Goal: Task Accomplishment & Management: Manage account settings

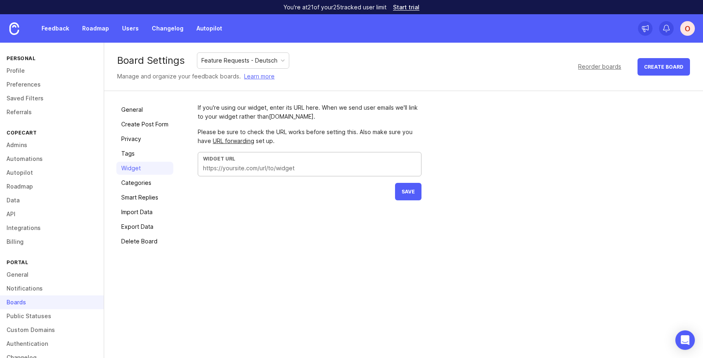
scroll to position [17, 0]
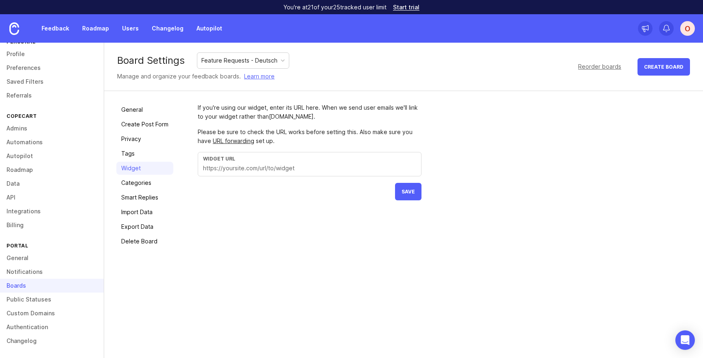
click at [691, 27] on div "O" at bounding box center [687, 28] width 15 height 15
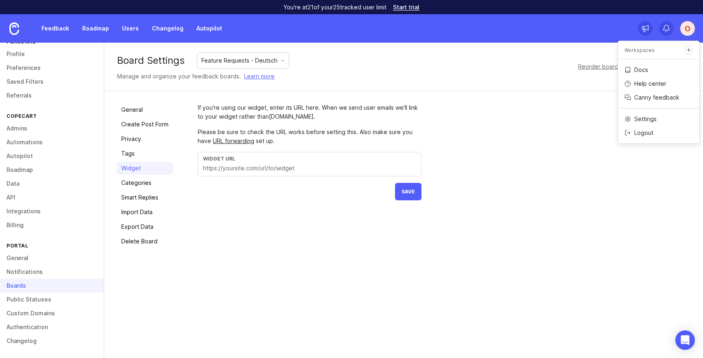
click at [395, 64] on div "Board Settings Feature Requests - Deutsch Manage and organize your feedback boa…" at bounding box center [403, 67] width 598 height 48
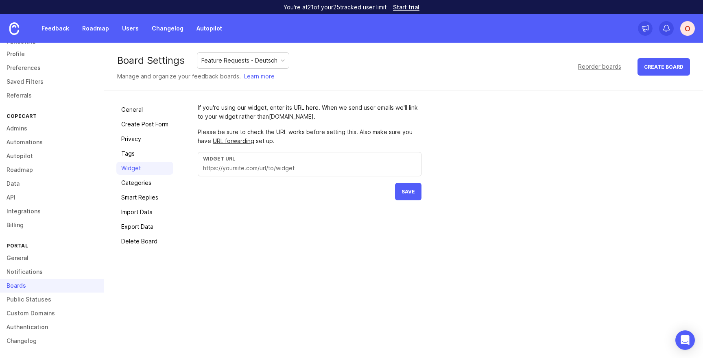
click at [694, 28] on div "O" at bounding box center [687, 28] width 15 height 15
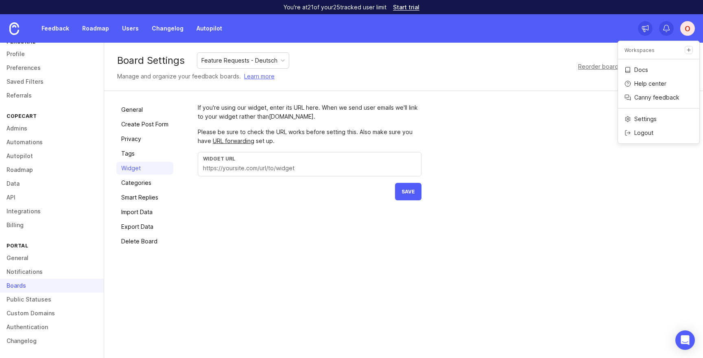
scroll to position [0, 0]
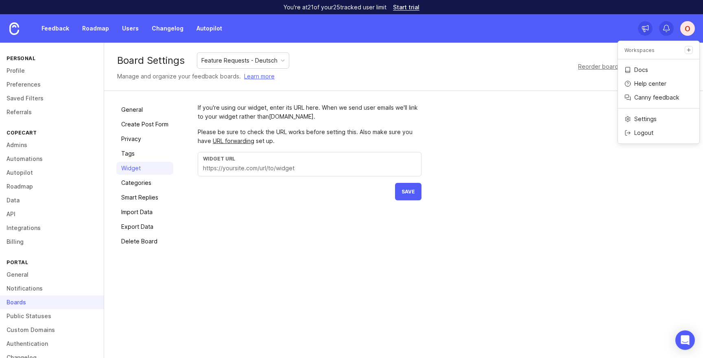
click at [24, 144] on link "Admins" at bounding box center [52, 145] width 104 height 14
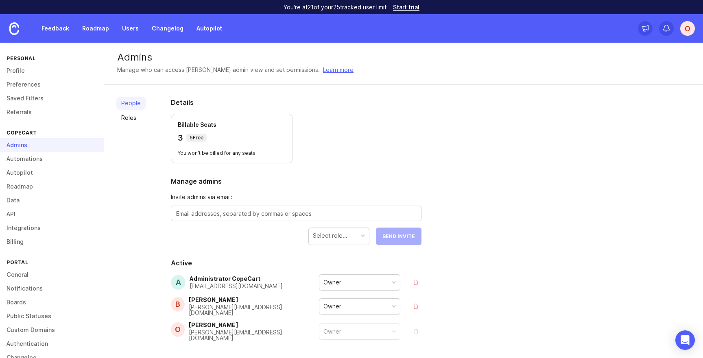
click at [46, 27] on link "Feedback" at bounding box center [55, 28] width 37 height 15
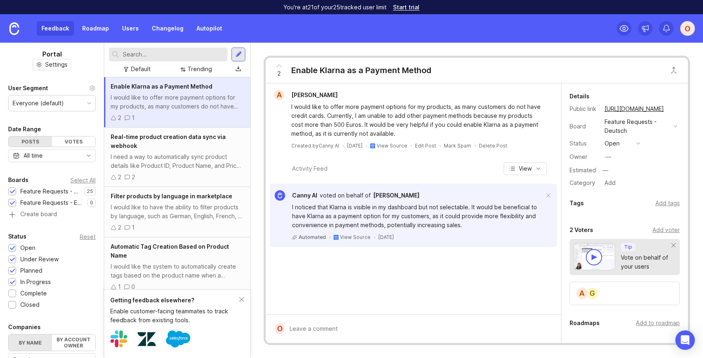
click at [21, 31] on link at bounding box center [14, 28] width 28 height 28
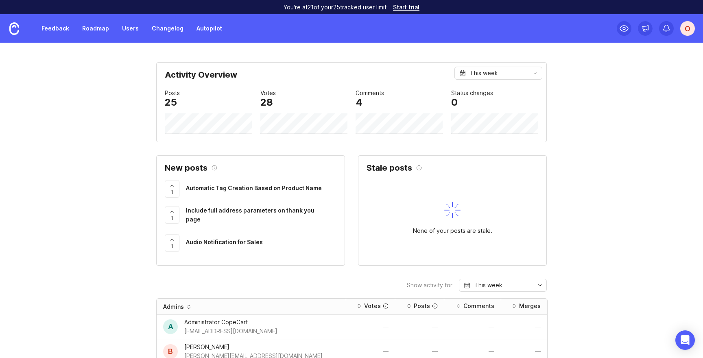
click at [99, 28] on link "Roadmap" at bounding box center [95, 28] width 37 height 15
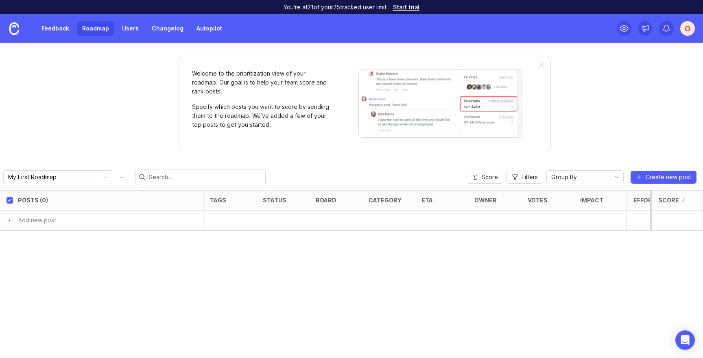
click at [132, 31] on link "Users" at bounding box center [130, 28] width 26 height 15
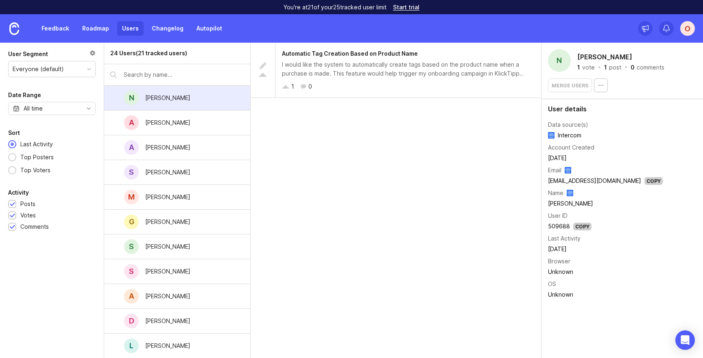
click at [164, 31] on link "Changelog" at bounding box center [167, 28] width 41 height 15
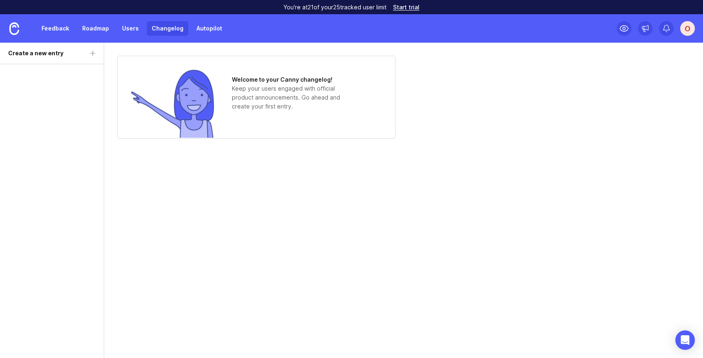
click at [211, 31] on link "Autopilot" at bounding box center [208, 28] width 35 height 15
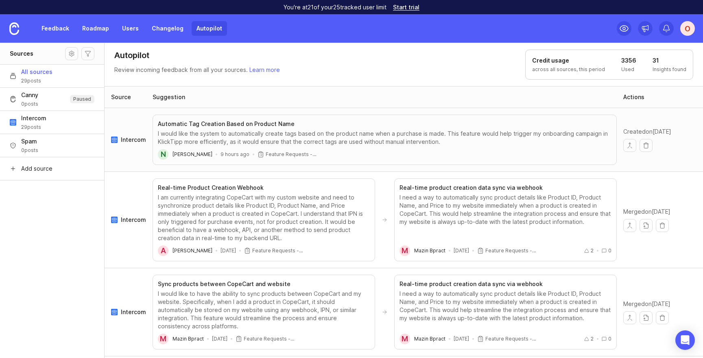
click at [687, 28] on div "O" at bounding box center [687, 28] width 15 height 15
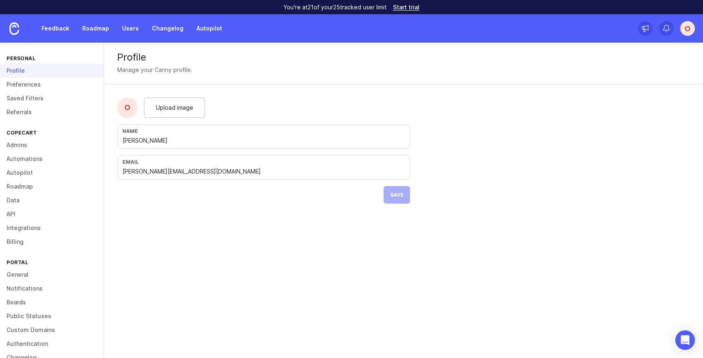
click at [22, 302] on link "Boards" at bounding box center [52, 303] width 104 height 14
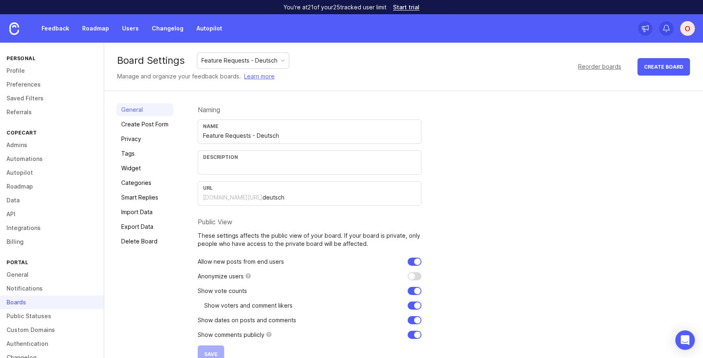
click at [139, 141] on link "Privacy" at bounding box center [144, 139] width 57 height 13
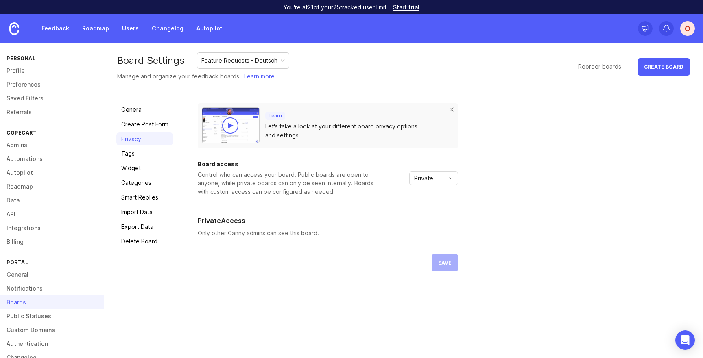
click at [449, 182] on span "toggle menu" at bounding box center [450, 178] width 13 height 9
click at [505, 192] on div "Learn Let's take a look at your different board privacy options and settings. B…" at bounding box center [444, 187] width 493 height 168
click at [144, 110] on link "General" at bounding box center [144, 109] width 57 height 13
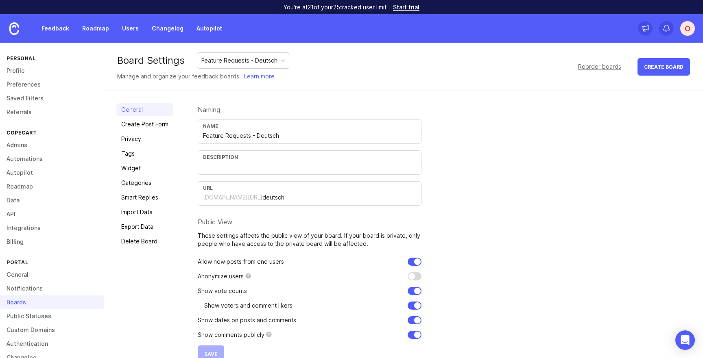
scroll to position [17, 0]
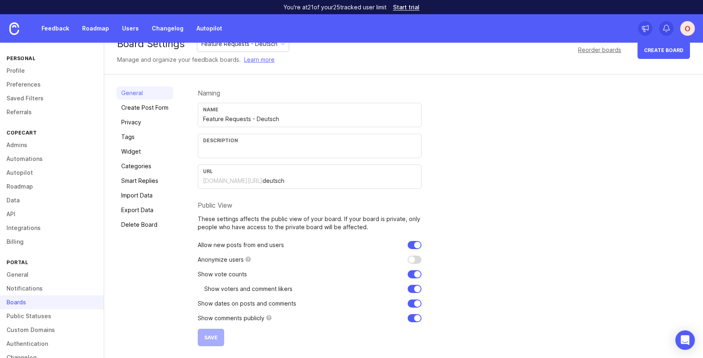
click at [144, 111] on link "Create Post Form" at bounding box center [144, 107] width 57 height 13
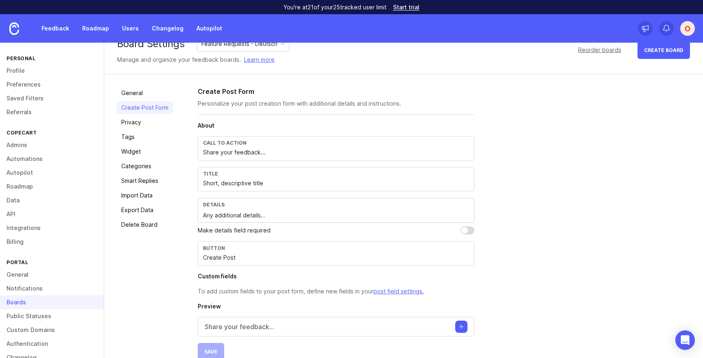
click at [139, 122] on link "Privacy" at bounding box center [144, 122] width 57 height 13
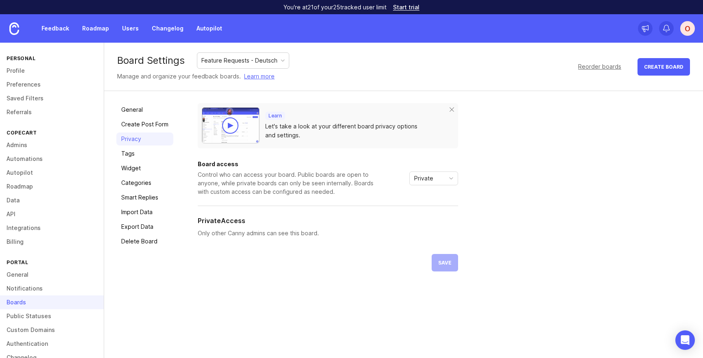
click at [131, 156] on link "Tags" at bounding box center [144, 153] width 57 height 13
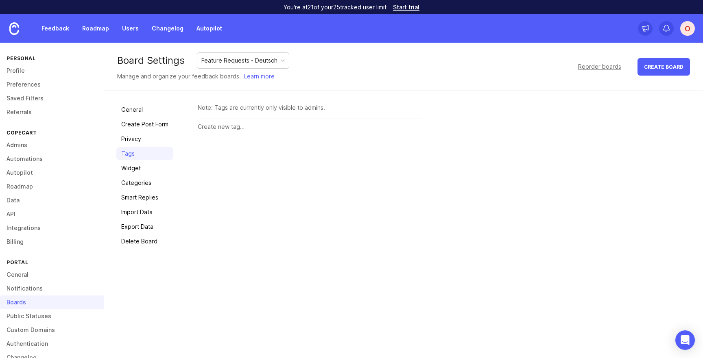
click at [138, 173] on link "Widget" at bounding box center [144, 168] width 57 height 13
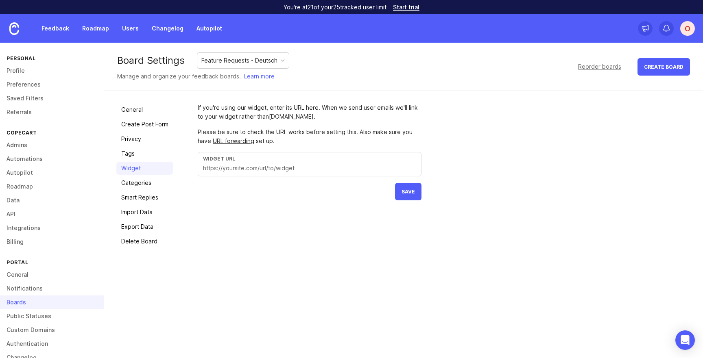
click at [141, 185] on link "Categories" at bounding box center [144, 182] width 57 height 13
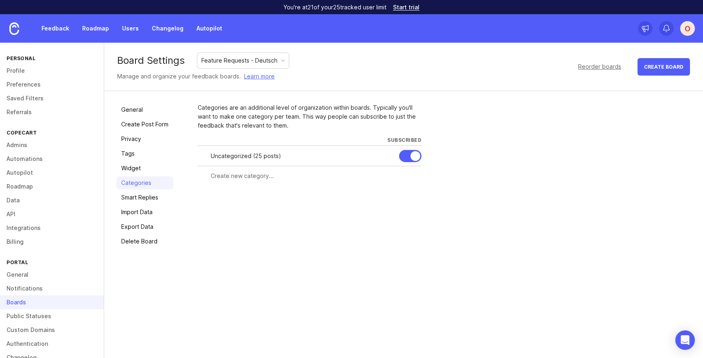
click at [143, 195] on link "Smart Replies" at bounding box center [144, 197] width 57 height 13
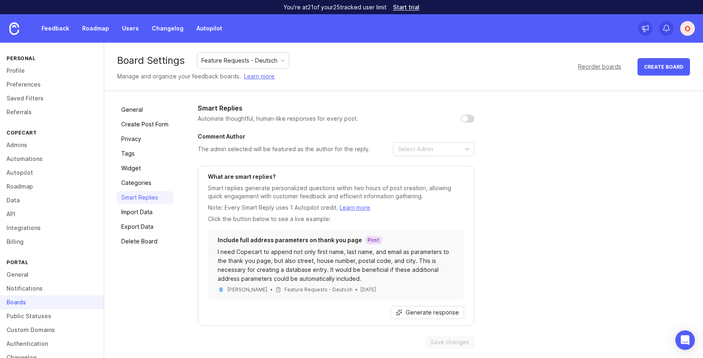
click at [150, 212] on link "Import Data" at bounding box center [144, 212] width 57 height 13
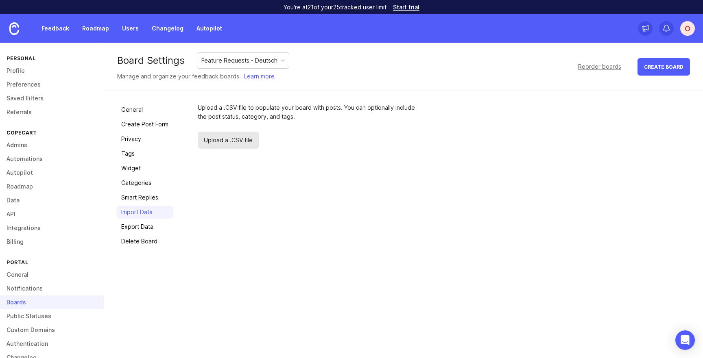
click at [148, 226] on link "Export Data" at bounding box center [144, 226] width 57 height 13
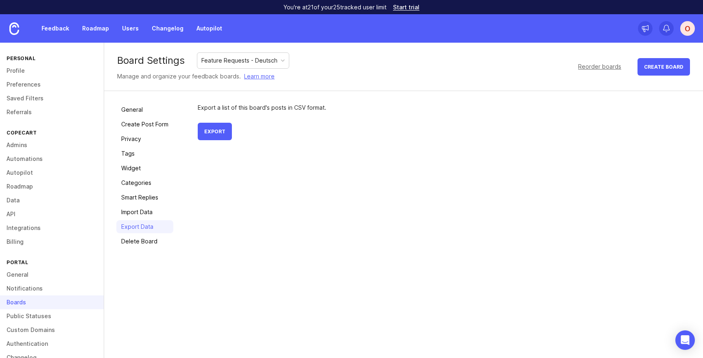
click at [148, 249] on div "General Create Post Form Privacy Tags Widget Categories Smart Replies Import Da…" at bounding box center [403, 175] width 598 height 169
click at [149, 239] on link "Delete Board" at bounding box center [144, 241] width 57 height 13
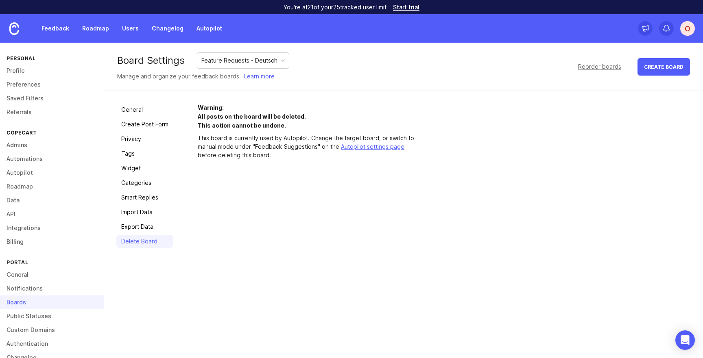
click at [141, 107] on link "General" at bounding box center [144, 109] width 57 height 13
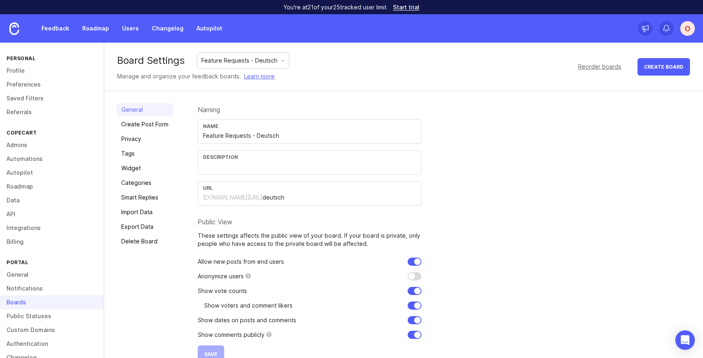
scroll to position [17, 0]
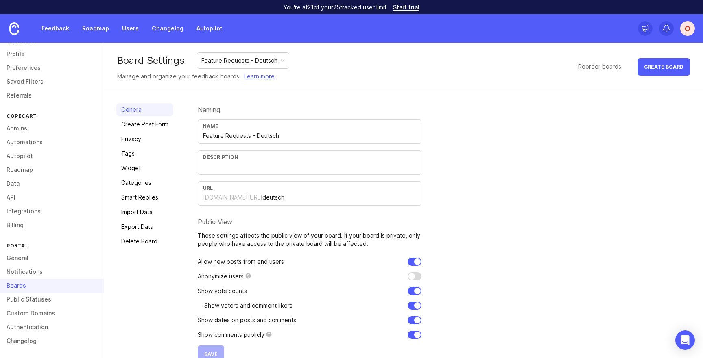
click at [33, 259] on link "General" at bounding box center [52, 258] width 104 height 14
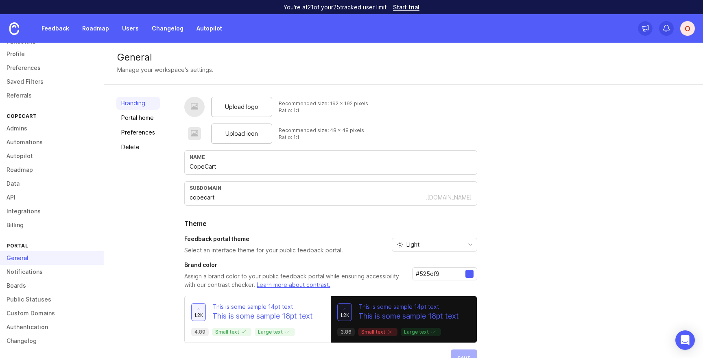
scroll to position [21, 0]
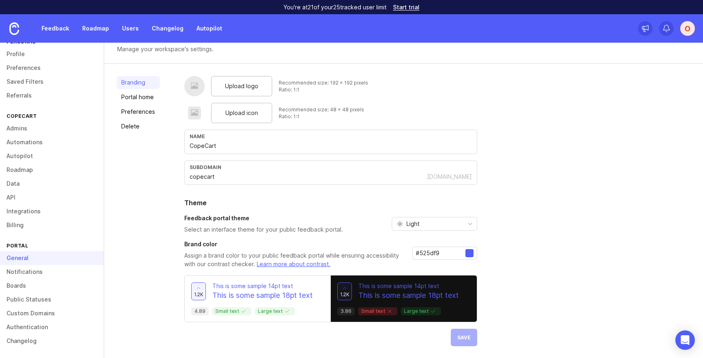
click at [144, 101] on link "Portal home" at bounding box center [138, 97] width 44 height 13
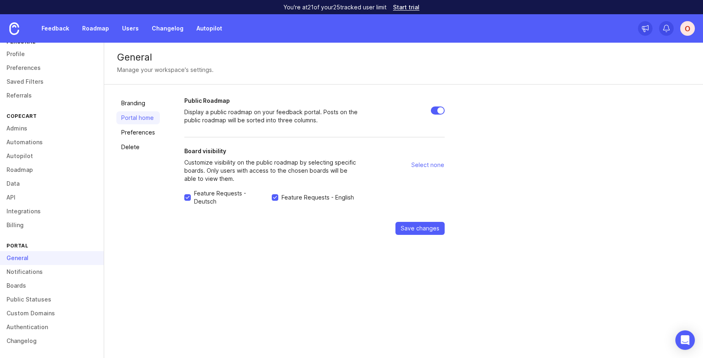
click at [144, 128] on link "Preferences" at bounding box center [138, 132] width 44 height 13
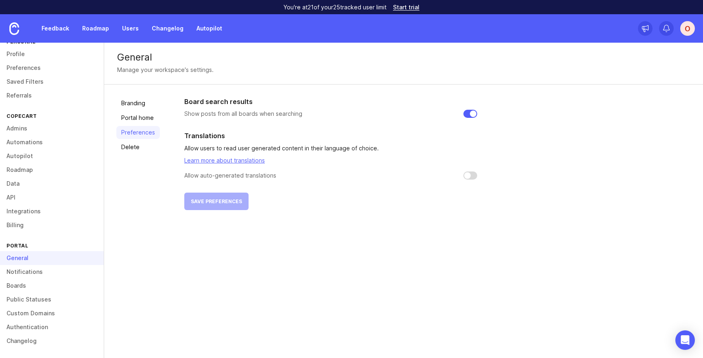
click at [144, 117] on link "Portal home" at bounding box center [138, 117] width 44 height 13
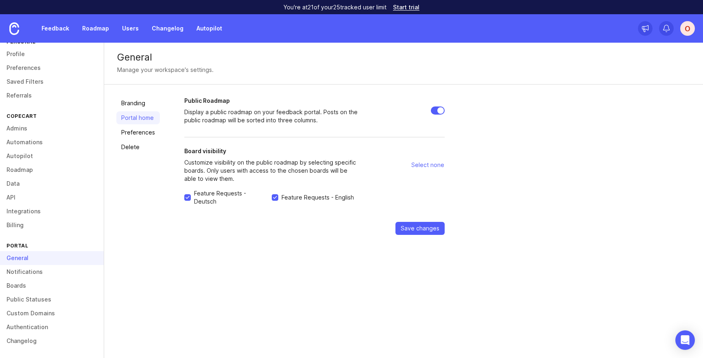
click at [43, 271] on link "Notifications" at bounding box center [52, 272] width 104 height 14
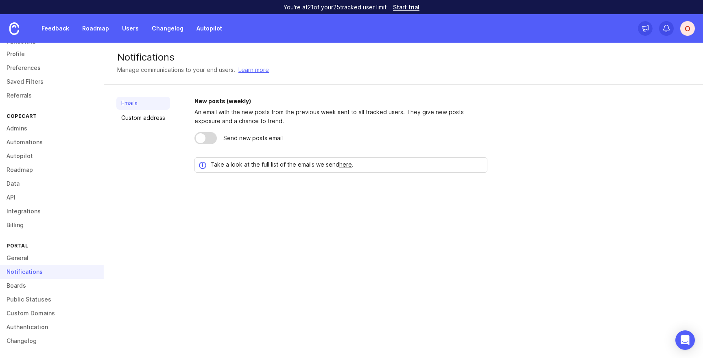
click at [22, 287] on link "Boards" at bounding box center [52, 286] width 104 height 14
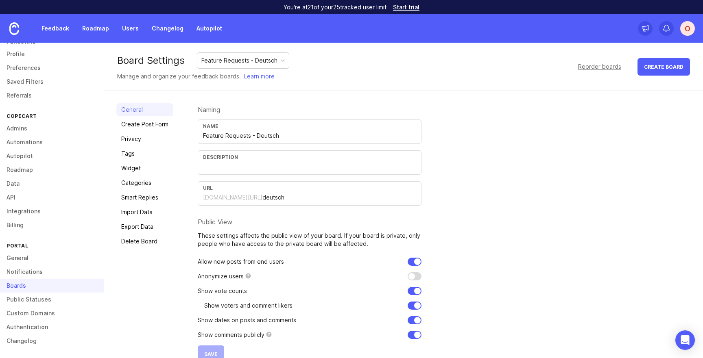
scroll to position [17, 0]
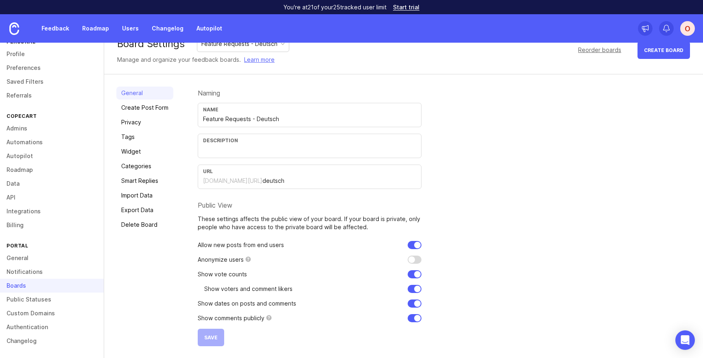
click at [36, 330] on link "Authentication" at bounding box center [52, 327] width 104 height 14
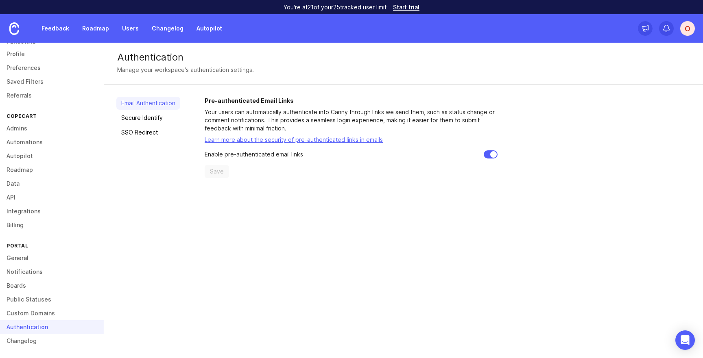
click at [143, 131] on link "SSO Redirect" at bounding box center [148, 132] width 64 height 13
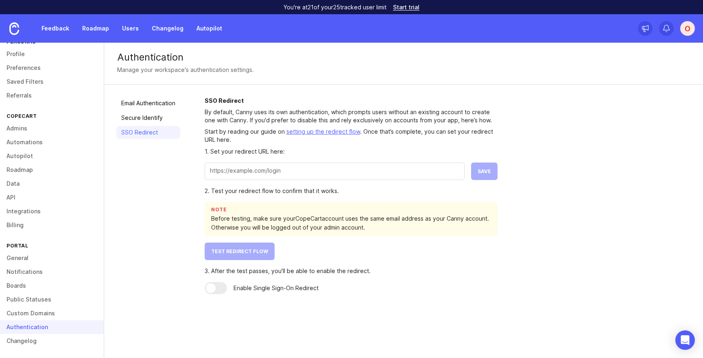
click at [20, 287] on link "Boards" at bounding box center [52, 286] width 104 height 14
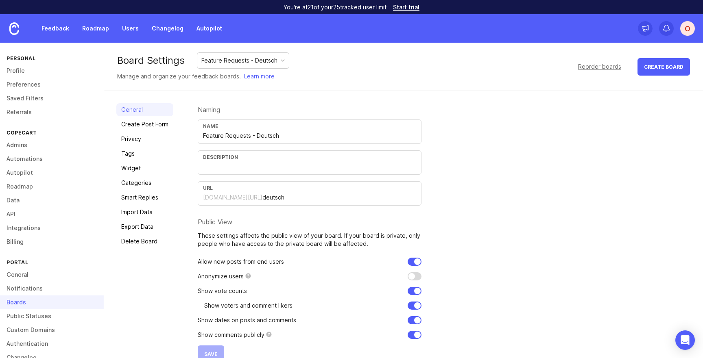
click at [17, 216] on link "API" at bounding box center [52, 214] width 104 height 14
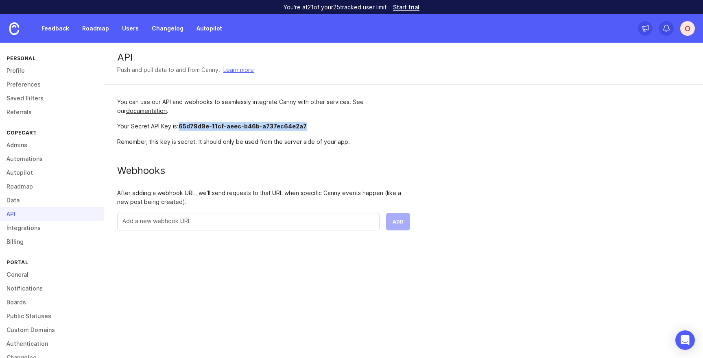
drag, startPoint x: 181, startPoint y: 125, endPoint x: 333, endPoint y: 123, distance: 152.1
click at [333, 123] on div "Your Secret API Key is: 65d79d9e-11cf-aeec-b46b-a737ec64e2a7" at bounding box center [263, 126] width 293 height 9
copy span "65d79d9e-11cf-aeec-b46b-a737ec64e2a7"
click at [331, 110] on div "You can use our API and webhooks to seamlessly integrate Canny with other servi…" at bounding box center [263, 107] width 293 height 18
click at [295, 112] on div "You can use our API and webhooks to seamlessly integrate Canny with other servi…" at bounding box center [263, 107] width 293 height 18
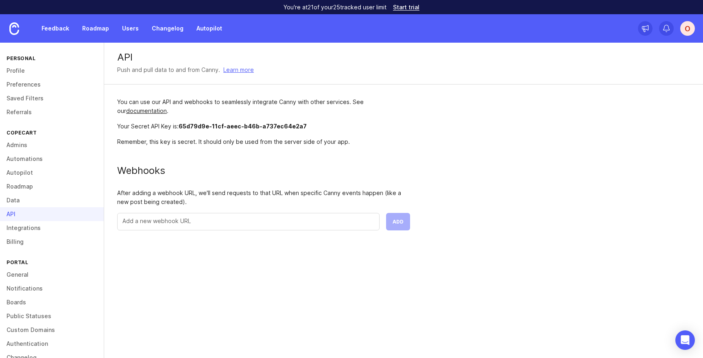
click at [32, 229] on link "Integrations" at bounding box center [52, 228] width 104 height 14
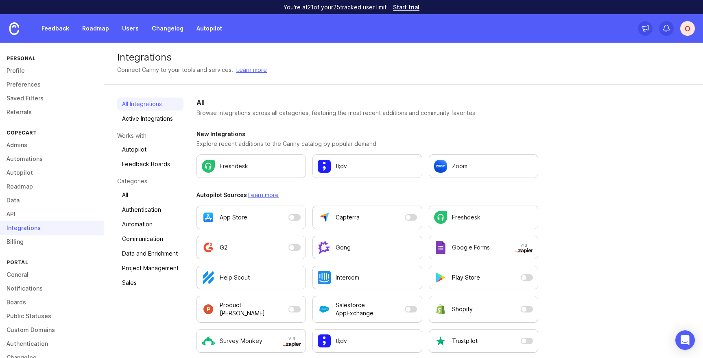
click at [153, 163] on link "Feedback Boards" at bounding box center [150, 164] width 66 height 13
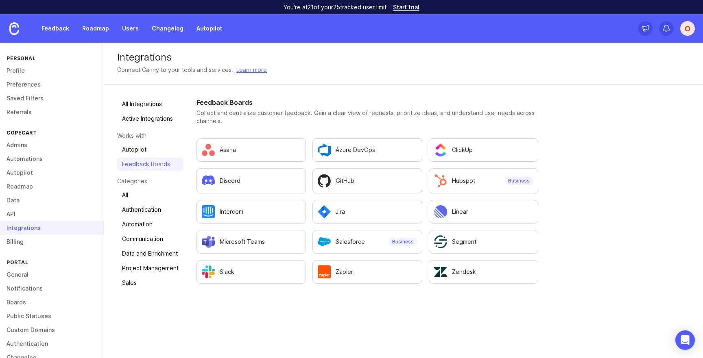
click at [21, 303] on link "Boards" at bounding box center [52, 303] width 104 height 14
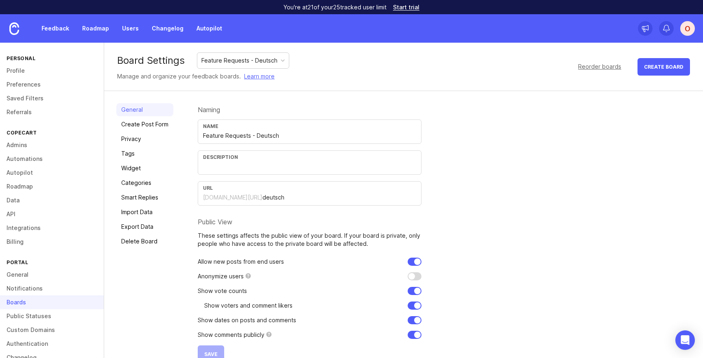
click at [251, 60] on div "Feature Requests - Deutsch" at bounding box center [239, 60] width 76 height 9
click at [250, 59] on div "Feature Requests - English" at bounding box center [237, 60] width 72 height 9
click at [299, 96] on div "General Create Post Form Privacy Tags Widget Categories Smart Replies Import Da…" at bounding box center [403, 233] width 598 height 284
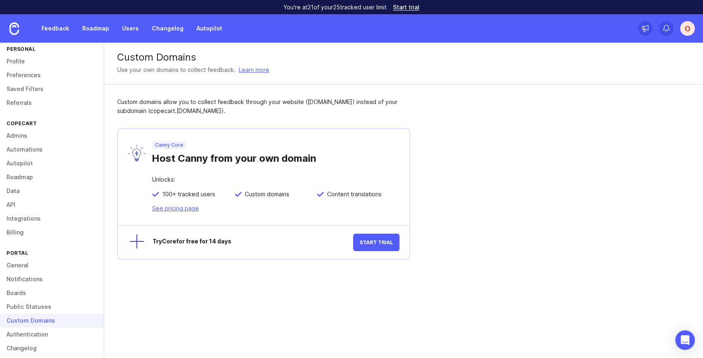
scroll to position [17, 0]
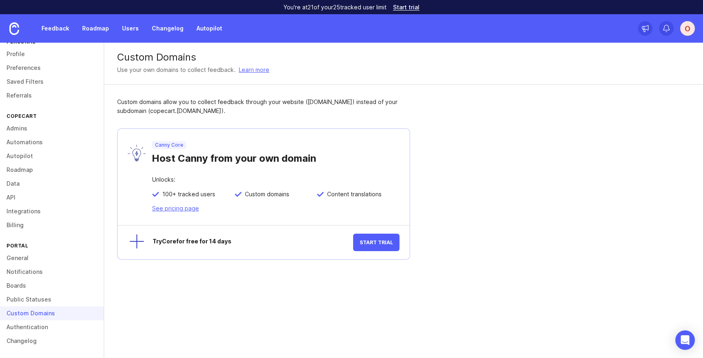
click at [34, 339] on link "Changelog" at bounding box center [52, 341] width 104 height 14
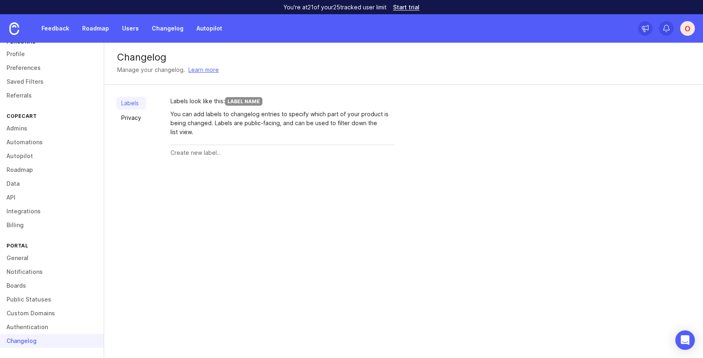
click at [26, 131] on link "Admins" at bounding box center [52, 129] width 104 height 14
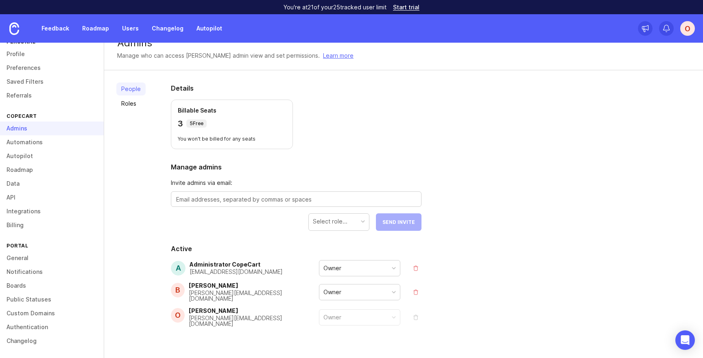
scroll to position [30, 0]
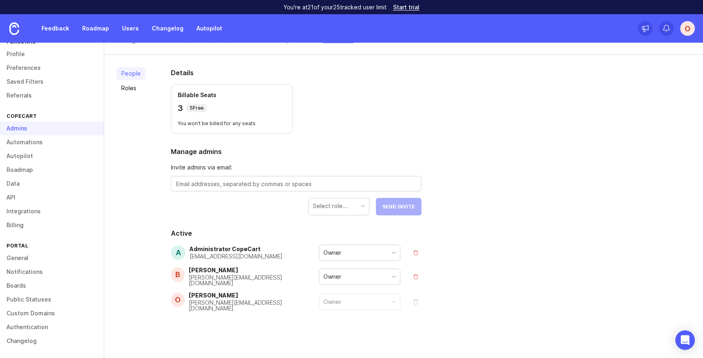
click at [30, 213] on link "Integrations" at bounding box center [52, 211] width 104 height 14
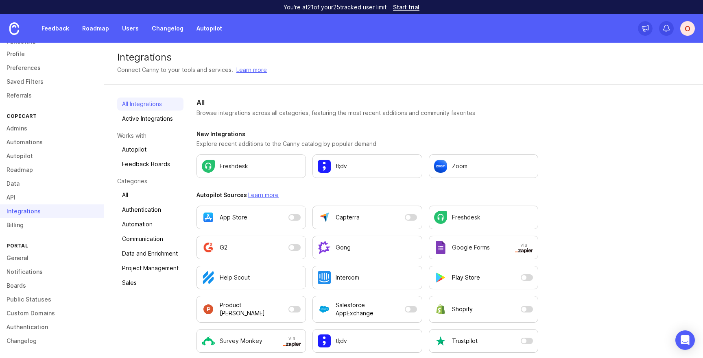
click at [17, 197] on link "API" at bounding box center [52, 198] width 104 height 14
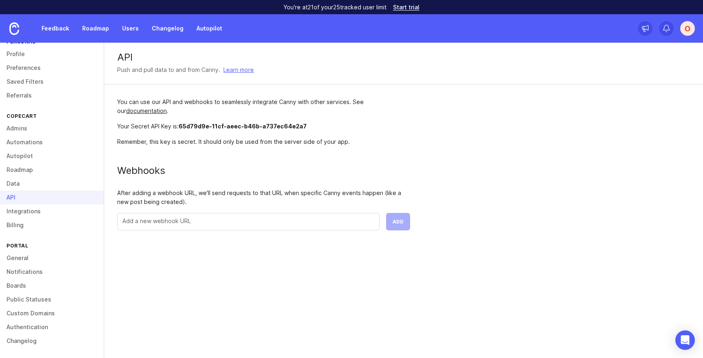
click at [16, 182] on link "Data" at bounding box center [52, 184] width 104 height 14
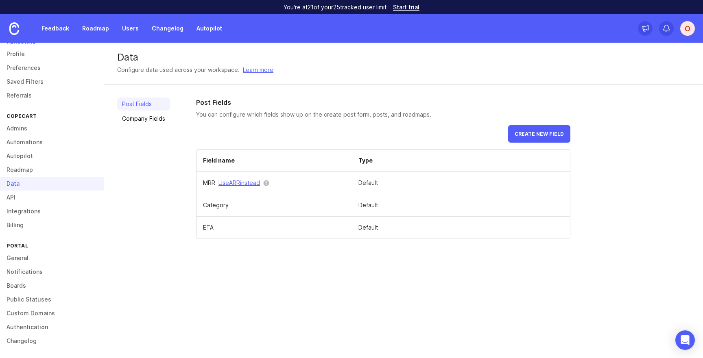
click at [22, 168] on link "Roadmap" at bounding box center [52, 170] width 104 height 14
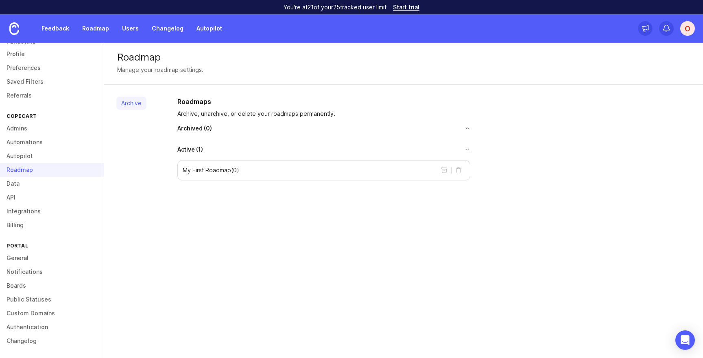
click at [24, 152] on link "Autopilot" at bounding box center [52, 156] width 104 height 14
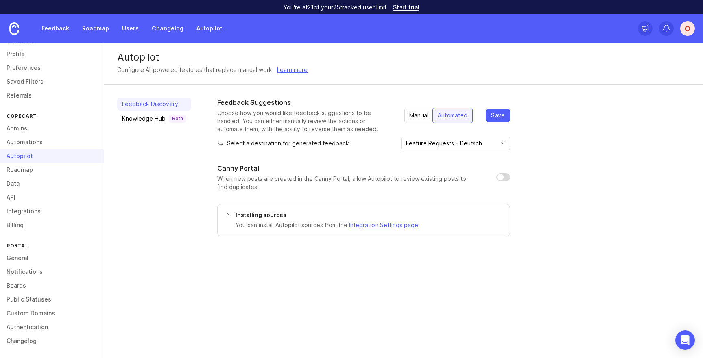
click at [28, 141] on link "Automations" at bounding box center [52, 142] width 104 height 14
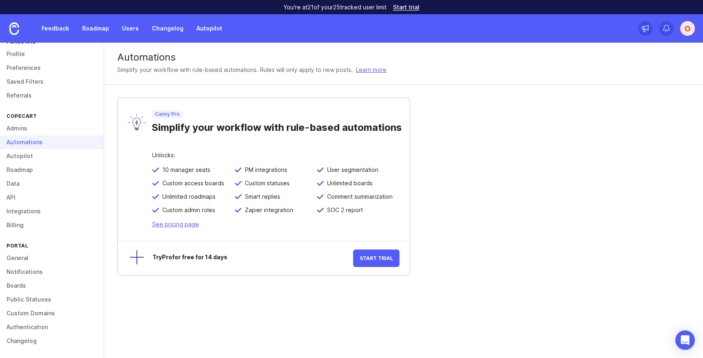
click at [29, 128] on link "Admins" at bounding box center [52, 129] width 104 height 14
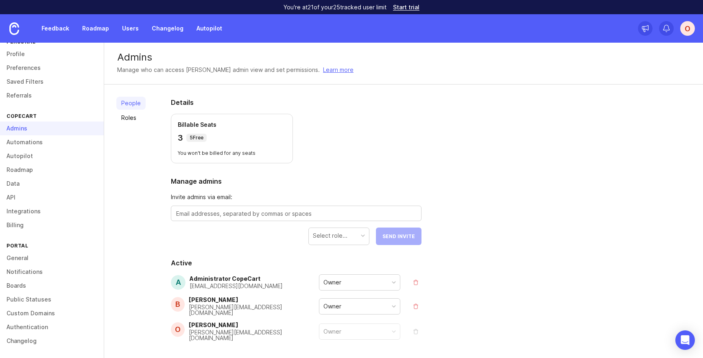
click at [22, 281] on link "Boards" at bounding box center [52, 286] width 104 height 14
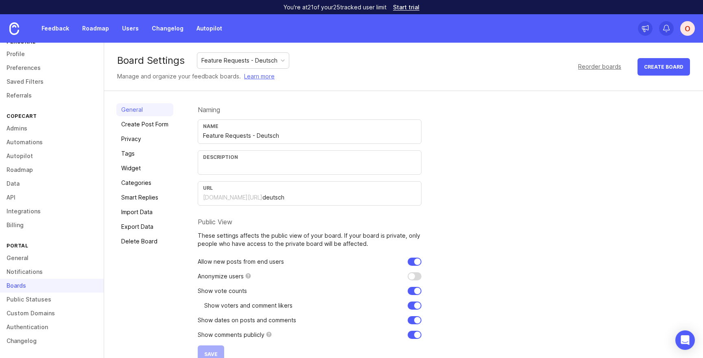
click at [140, 126] on link "Create Post Form" at bounding box center [144, 124] width 57 height 13
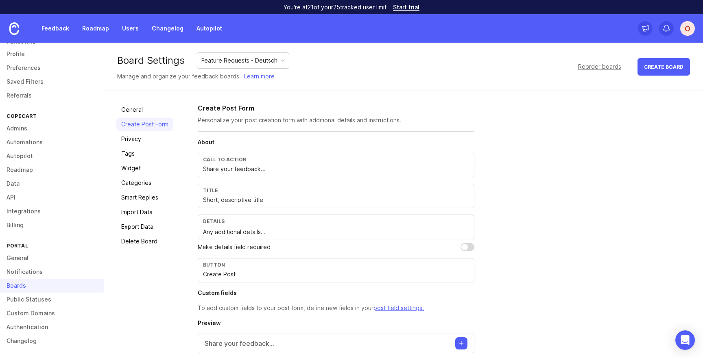
click at [141, 112] on link "General" at bounding box center [144, 109] width 57 height 13
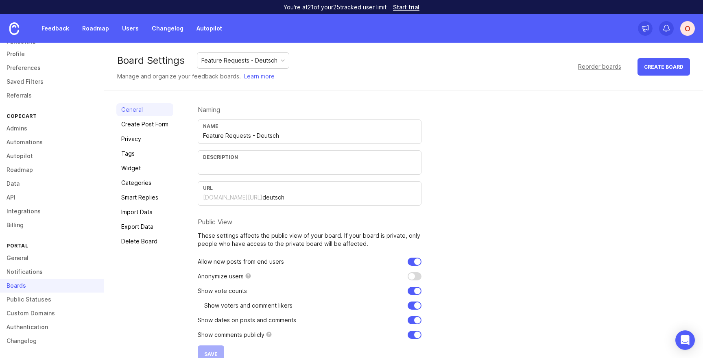
click at [132, 140] on link "Privacy" at bounding box center [144, 139] width 57 height 13
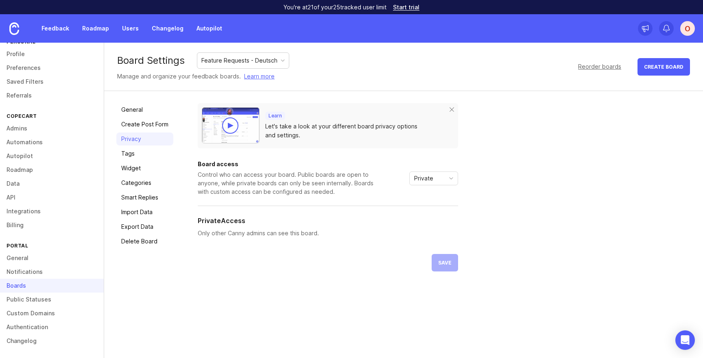
click at [132, 153] on link "Tags" at bounding box center [144, 153] width 57 height 13
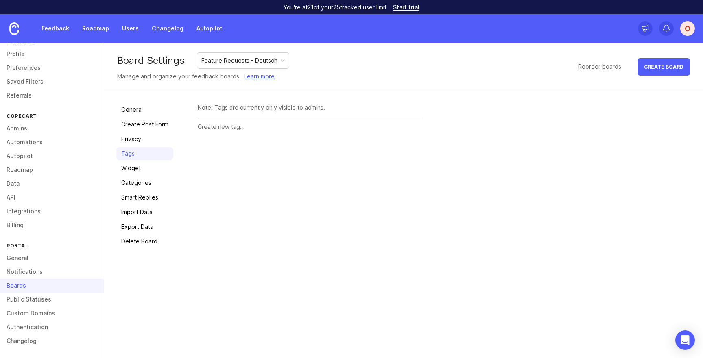
click at [132, 166] on link "Widget" at bounding box center [144, 168] width 57 height 13
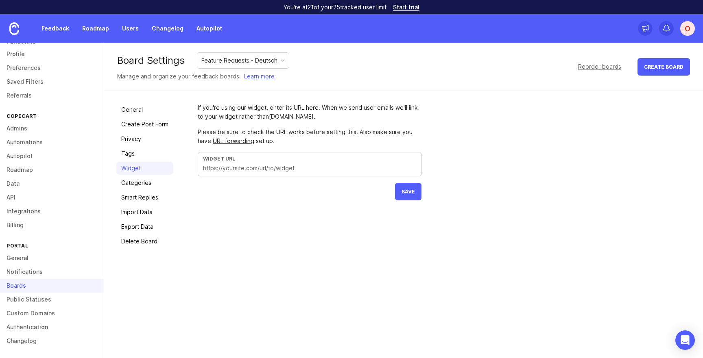
click at [290, 168] on input "text" at bounding box center [309, 168] width 213 height 9
click at [293, 201] on div "If you're using our widget, enter its URL here. When we send user emails we'll …" at bounding box center [444, 175] width 493 height 145
click at [136, 137] on link "Privacy" at bounding box center [144, 139] width 57 height 13
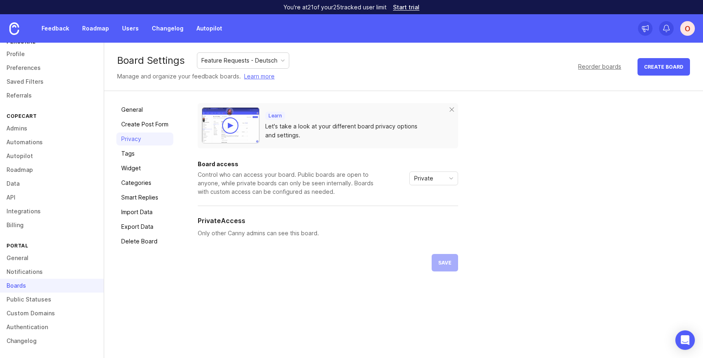
click at [508, 181] on div "Learn Let's take a look at your different board privacy options and settings. B…" at bounding box center [444, 187] width 493 height 168
click at [446, 178] on icon "toggle icon" at bounding box center [450, 178] width 13 height 7
click at [431, 221] on span "Custom" at bounding box center [424, 221] width 20 height 9
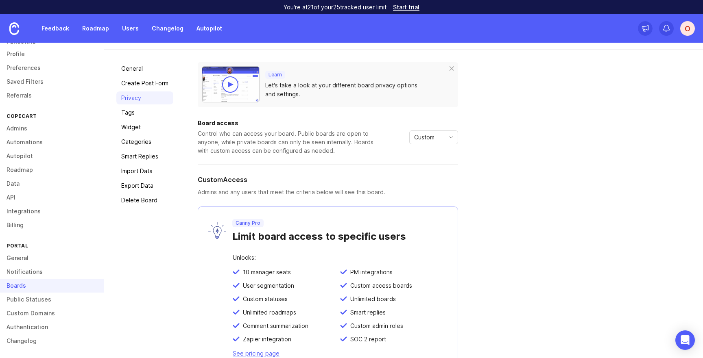
scroll to position [33, 0]
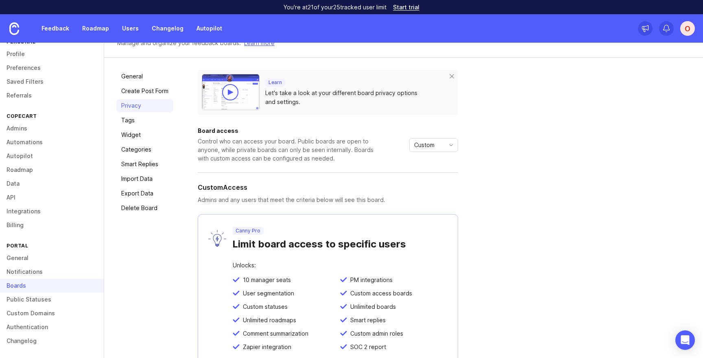
click at [446, 142] on icon "toggle icon" at bounding box center [450, 145] width 13 height 7
click at [433, 175] on span "Public" at bounding box center [424, 174] width 20 height 9
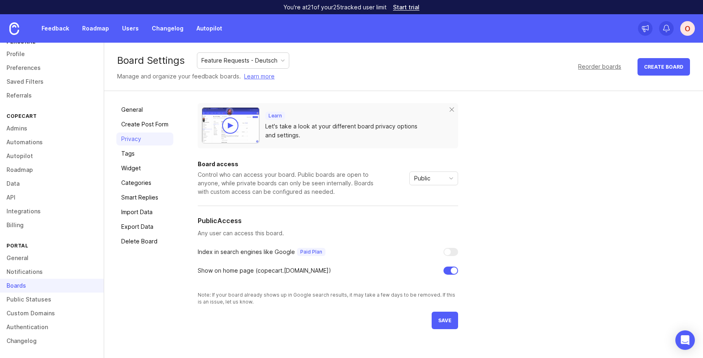
click at [444, 178] on icon "toggle icon" at bounding box center [450, 178] width 13 height 7
click at [434, 196] on span "Private" at bounding box center [425, 194] width 22 height 9
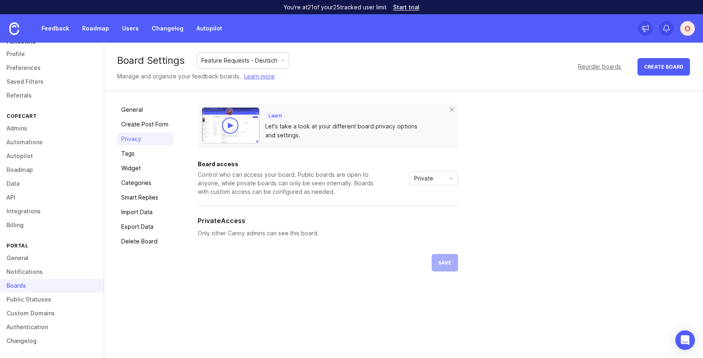
click at [515, 204] on div "Learn Let's take a look at your different board privacy options and settings. B…" at bounding box center [444, 187] width 493 height 168
click at [444, 176] on div "Private" at bounding box center [426, 178] width 35 height 13
click at [433, 207] on span "Public" at bounding box center [424, 207] width 20 height 9
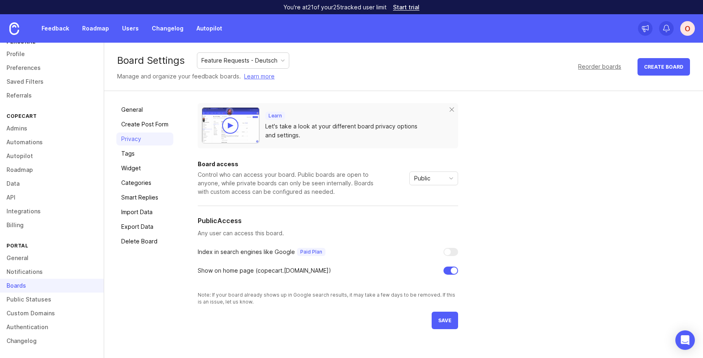
click at [438, 177] on div "Public" at bounding box center [426, 178] width 35 height 13
click at [432, 190] on span "Private" at bounding box center [423, 194] width 19 height 9
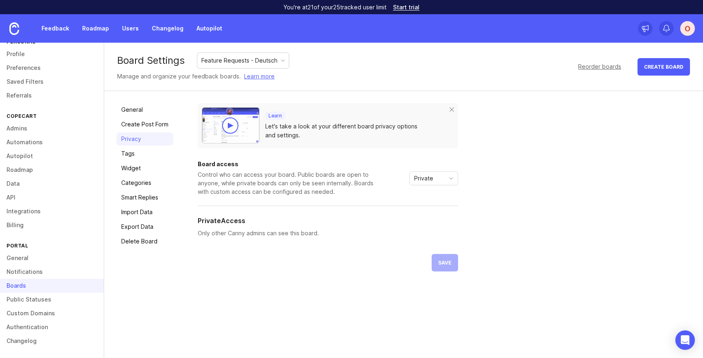
click at [272, 54] on div "Feature Requests - Deutsch" at bounding box center [242, 60] width 91 height 15
click at [536, 160] on div "Learn Let's take a look at your different board privacy options and settings. B…" at bounding box center [444, 187] width 493 height 168
click at [61, 29] on link "Feedback" at bounding box center [55, 28] width 37 height 15
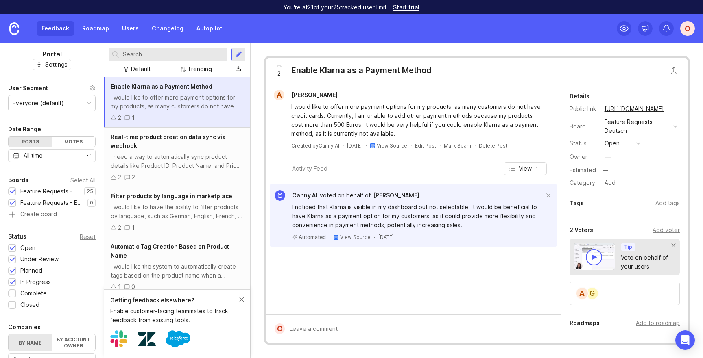
click at [74, 100] on div "Everyone (default)" at bounding box center [52, 103] width 87 height 15
click at [76, 102] on div "Everyone (default)" at bounding box center [52, 103] width 87 height 15
click at [92, 32] on link "Roadmap" at bounding box center [95, 28] width 37 height 15
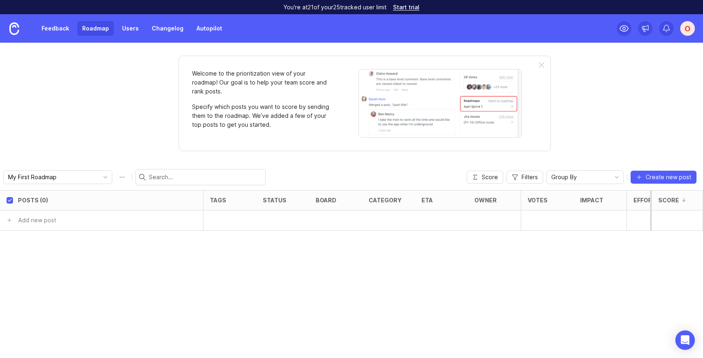
click at [133, 32] on link "Users" at bounding box center [130, 28] width 26 height 15
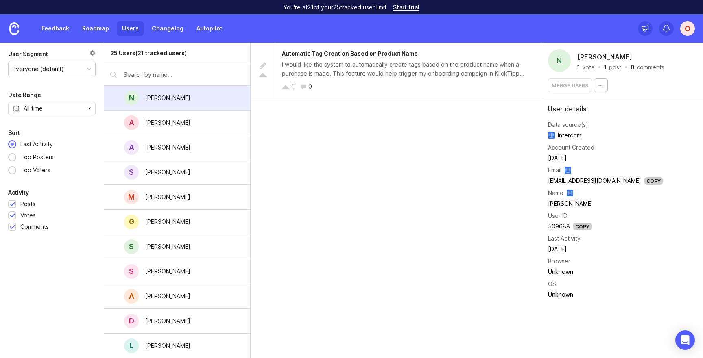
click at [173, 34] on link "Changelog" at bounding box center [167, 28] width 41 height 15
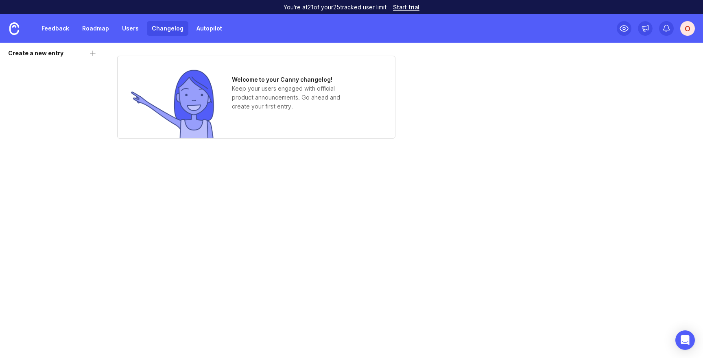
click at [200, 32] on link "Autopilot" at bounding box center [208, 28] width 35 height 15
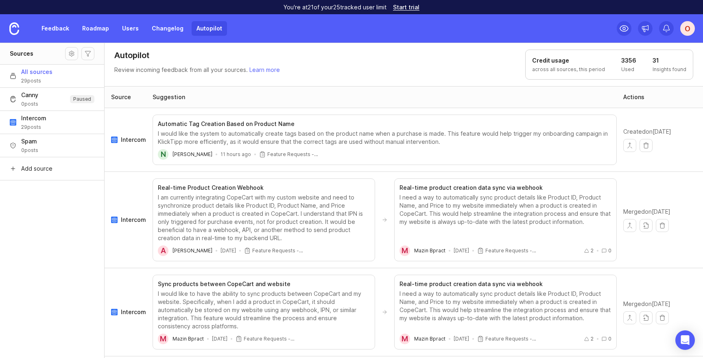
click at [67, 31] on link "Feedback" at bounding box center [55, 28] width 37 height 15
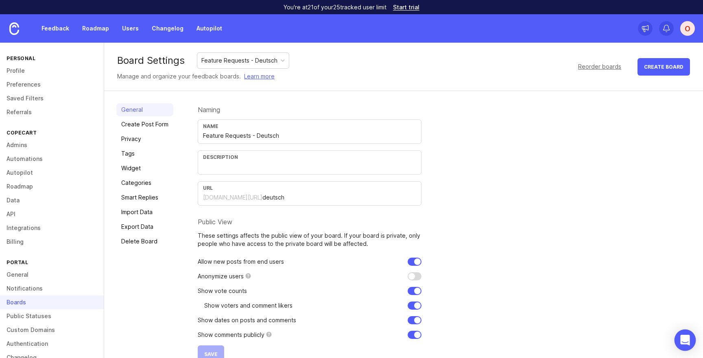
click at [689, 338] on div "Open Intercom Messenger" at bounding box center [685, 341] width 22 height 22
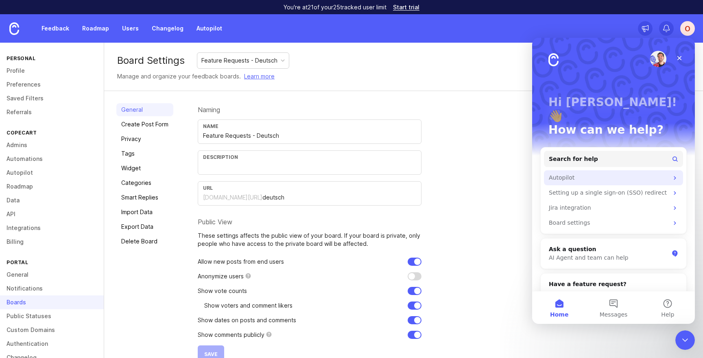
click at [604, 174] on div "Autopilot" at bounding box center [608, 178] width 120 height 9
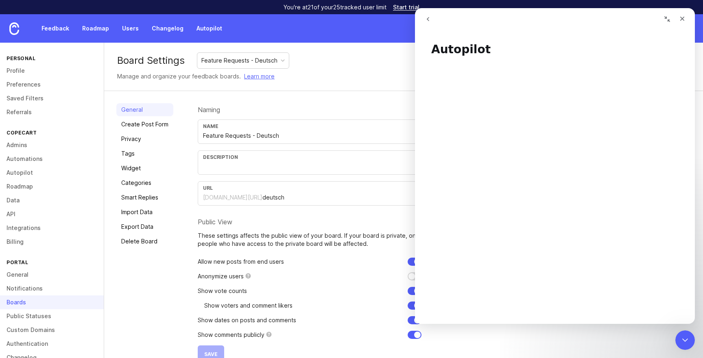
click at [430, 21] on icon "go back" at bounding box center [427, 19] width 7 height 7
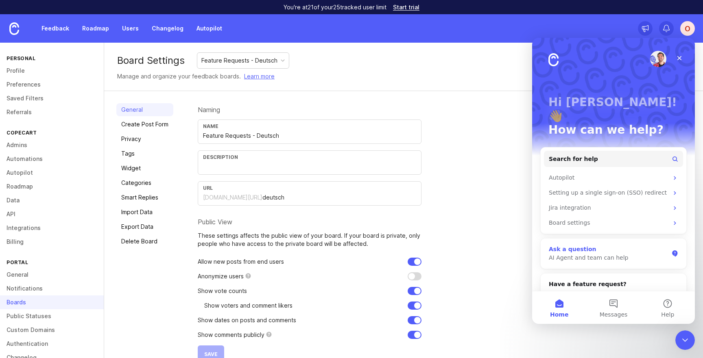
click at [616, 254] on div "AI Agent and team can help" at bounding box center [608, 258] width 120 height 9
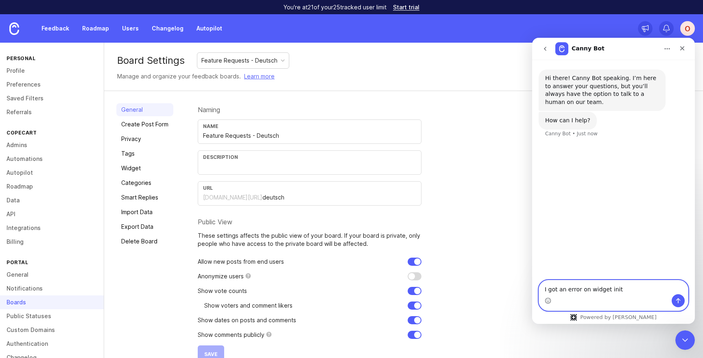
paste textarea "Something went wrong, please try again later."
type textarea "I got an error on widget init Something went wrong, please try again later."
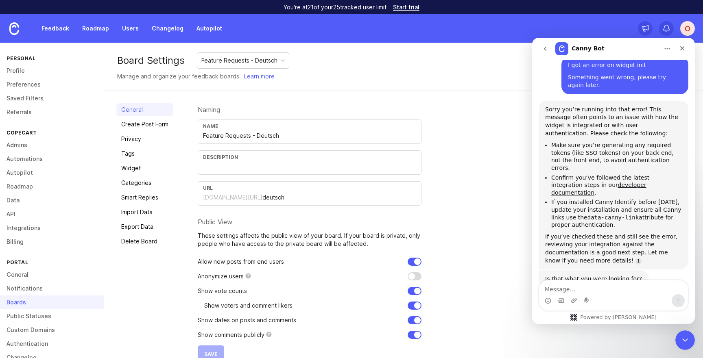
scroll to position [89, 0]
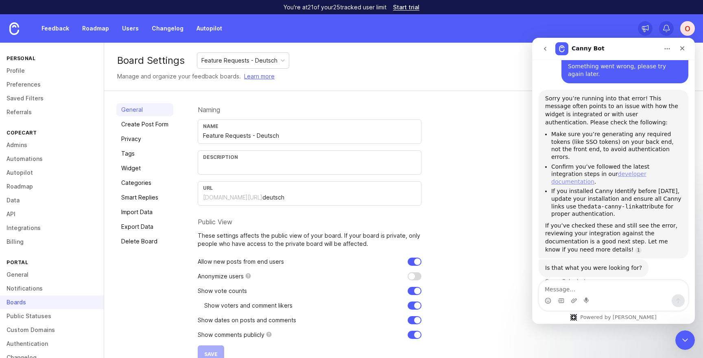
click at [629, 171] on link "developer documentation" at bounding box center [598, 178] width 95 height 14
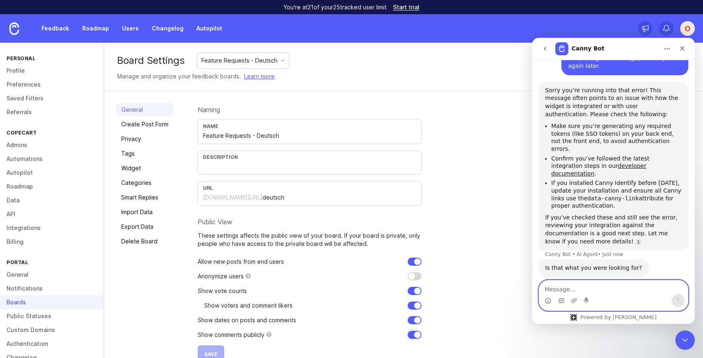
click at [589, 284] on textarea "Message…" at bounding box center [613, 288] width 149 height 14
type textarea "this is on my localhost - can it be the case?"
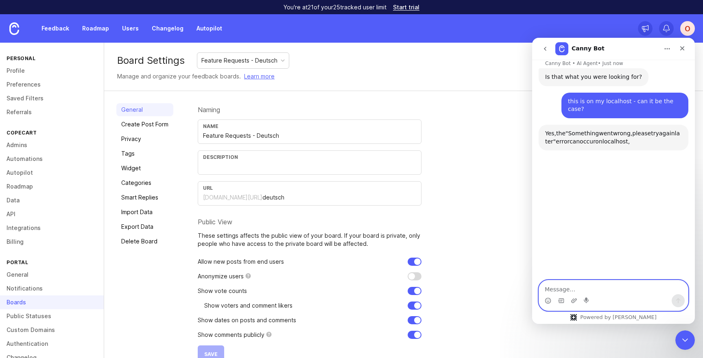
scroll to position [310, 0]
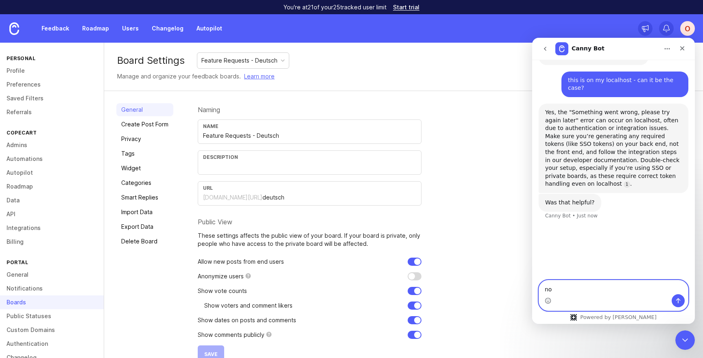
type textarea "n"
paste textarea "Token validated successfully"
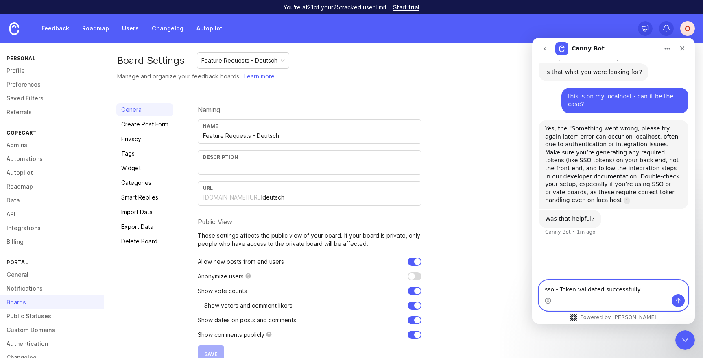
scroll to position [302, 0]
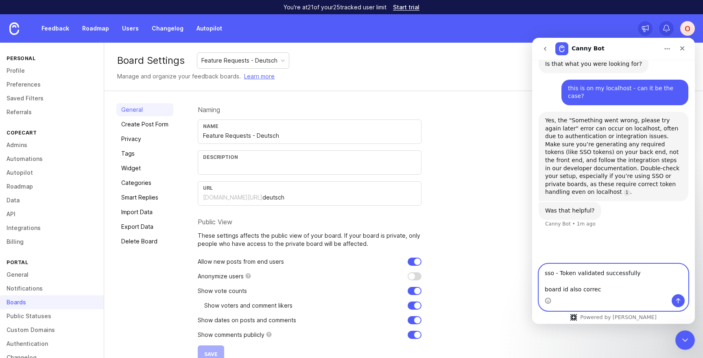
type textarea "sso - Token validated successfully board id also correct"
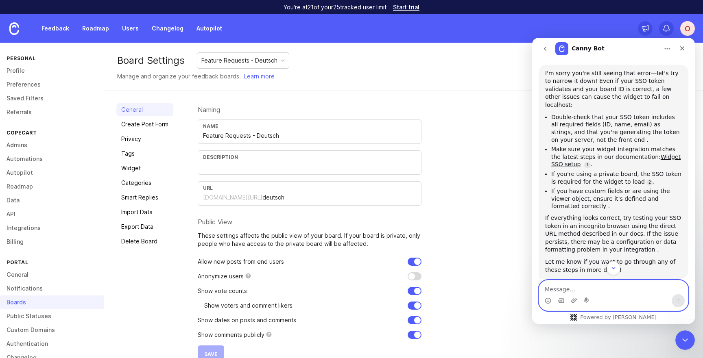
scroll to position [504, 0]
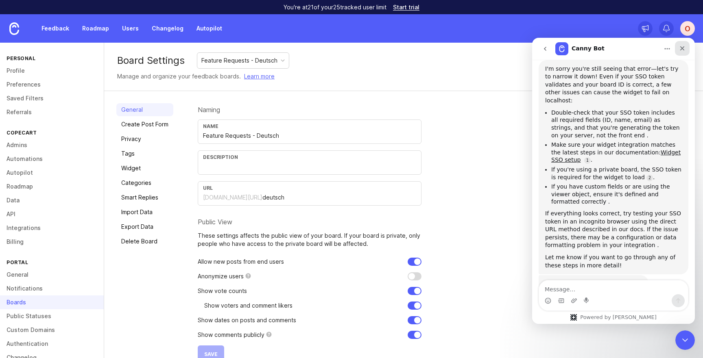
click at [679, 50] on icon "Close" at bounding box center [682, 48] width 7 height 7
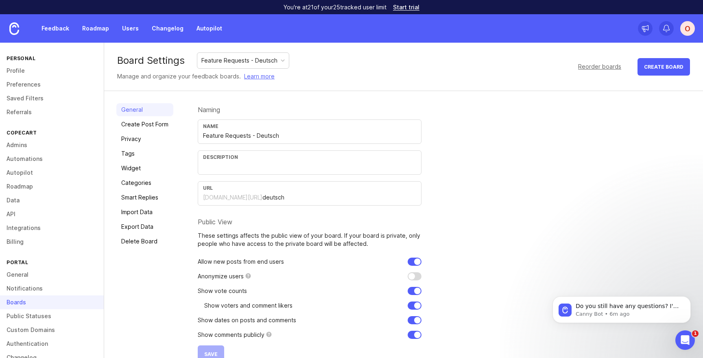
scroll to position [573, 0]
click at [684, 337] on icon "Open Intercom Messenger" at bounding box center [683, 339] width 13 height 13
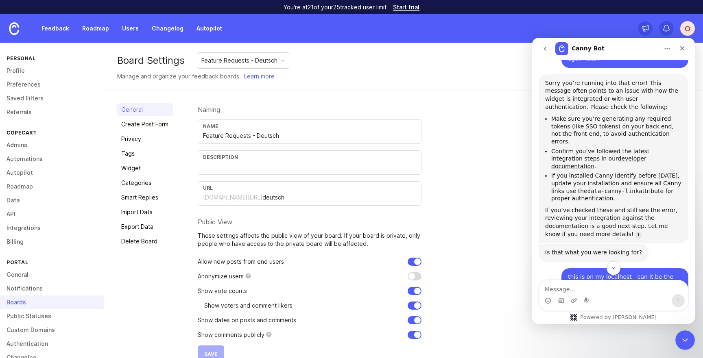
scroll to position [107, 0]
click at [632, 170] on li "If you installed Canny Identify before December 1, 2023, update your installati…" at bounding box center [616, 185] width 131 height 30
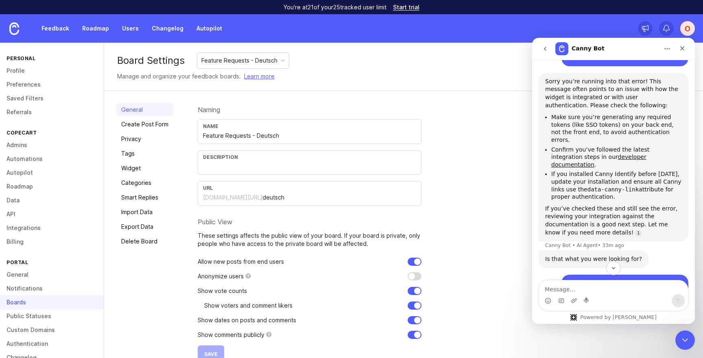
scroll to position [521, 0]
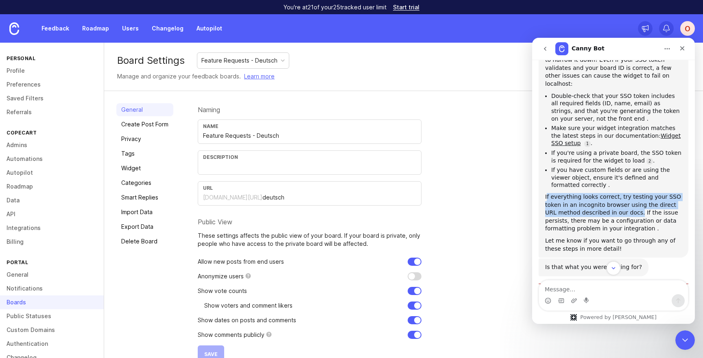
drag, startPoint x: 546, startPoint y: 166, endPoint x: 624, endPoint y: 183, distance: 80.1
click at [624, 193] on div "If everything looks correct, try testing your SSO token in an incognito browser…" at bounding box center [613, 213] width 137 height 40
drag, startPoint x: 544, startPoint y: 166, endPoint x: 647, endPoint y: 197, distance: 108.3
click at [647, 197] on div "I'm sorry you're still seeing that error—let's try to narrow it down! Even if y…" at bounding box center [613, 151] width 150 height 214
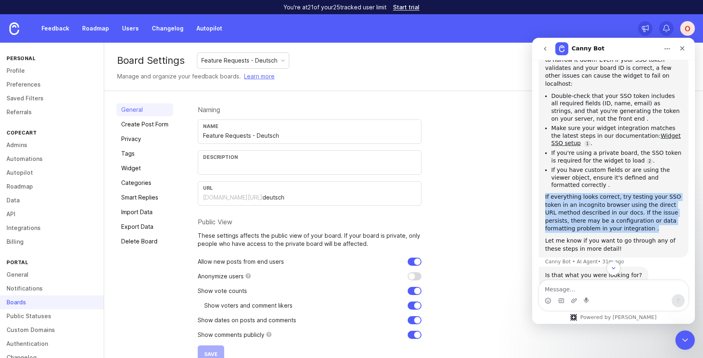
copy div "If everything looks correct, try testing your SSO token in an incognito browser…"
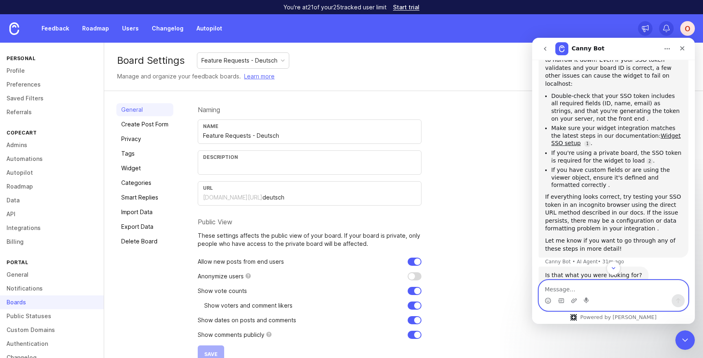
click at [587, 286] on textarea "Message…" at bounding box center [613, 288] width 149 height 14
paste textarea "If everything looks correct, try testing your SSO token in an incognito browser…"
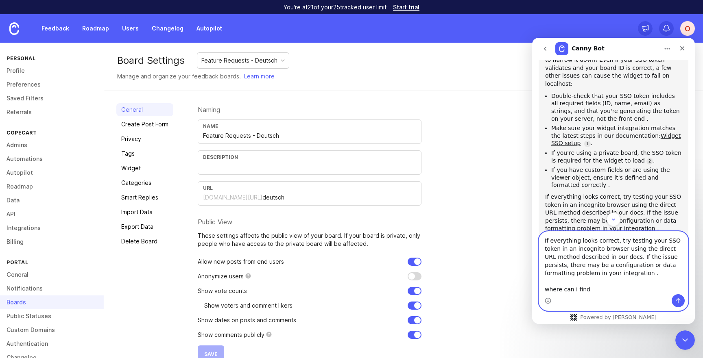
drag, startPoint x: 648, startPoint y: 250, endPoint x: 622, endPoint y: 259, distance: 27.0
click at [622, 259] on textarea "If everything looks correct, try testing your SSO token in an incognito browser…" at bounding box center [613, 263] width 149 height 63
click at [600, 288] on textarea "If everything looks correct, try testing your SSO token in an incognito browser…" at bounding box center [613, 263] width 149 height 63
paste textarea "direct URL method described in our docs"
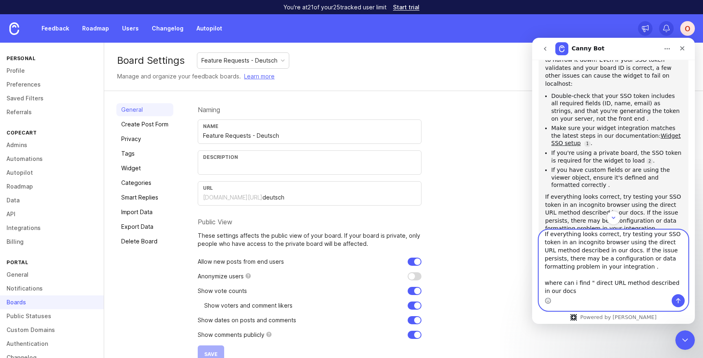
type textarea "If everything looks correct, try testing your SSO token in an incognito browser…"
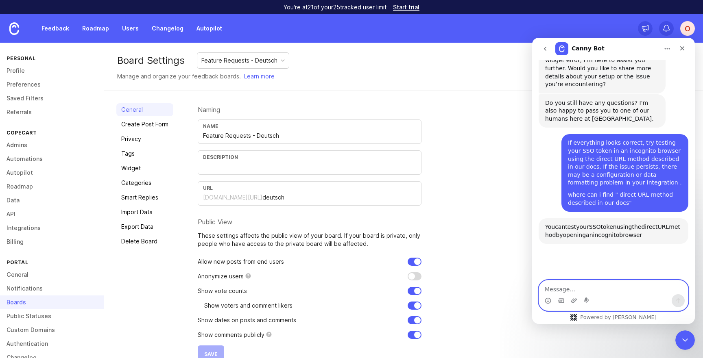
scroll to position [801, 0]
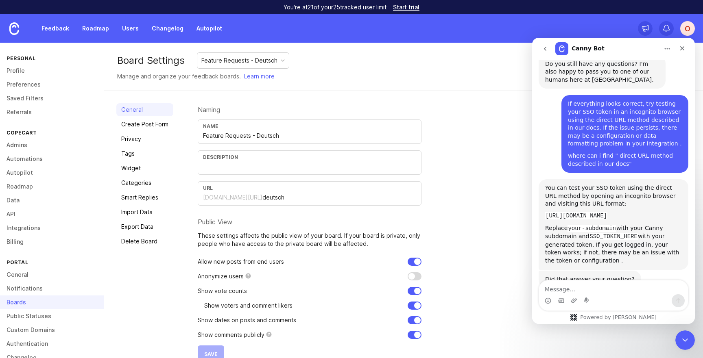
drag, startPoint x: 546, startPoint y: 176, endPoint x: 653, endPoint y: 183, distance: 107.9
click at [570, 285] on textarea "Message…" at bounding box center [613, 288] width 149 height 14
paste textarea "You do not have access to CopeCart's feedback."
type textarea "You do not have access to CopeCart's feedback."
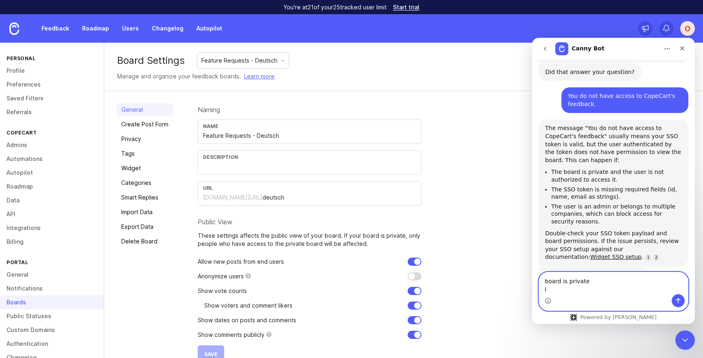
scroll to position [1009, 0]
type textarea "board is private I try in incognito mode"
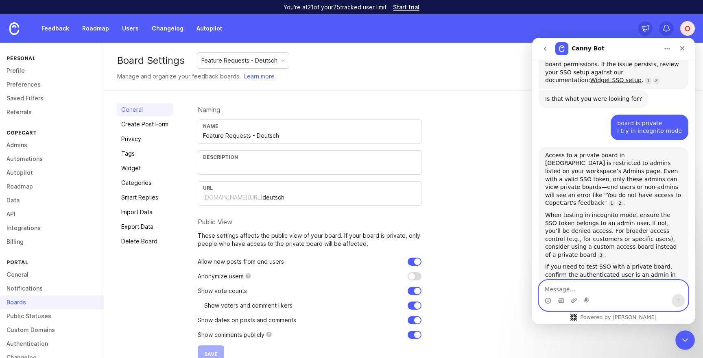
scroll to position [1213, 0]
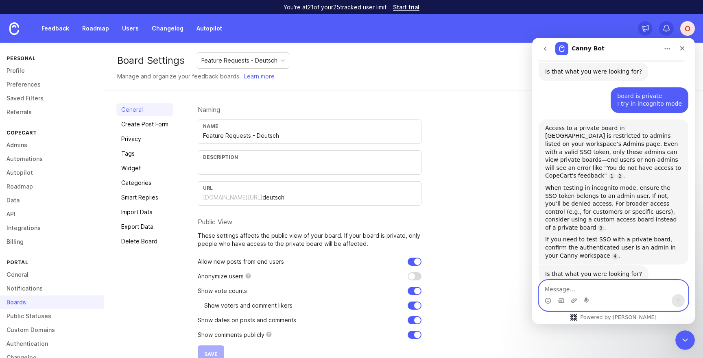
click at [583, 287] on textarea "Message…" at bounding box center [613, 288] width 149 height 14
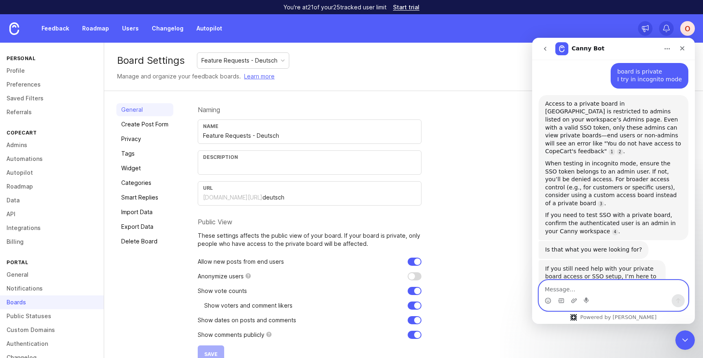
scroll to position [1238, 0]
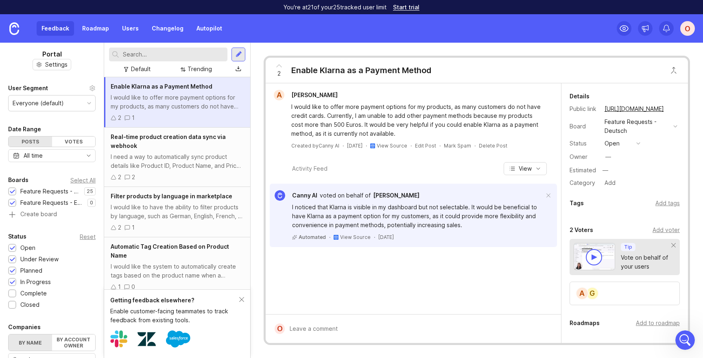
click at [688, 19] on div "O" at bounding box center [655, 28] width 78 height 28
click at [688, 25] on div "O" at bounding box center [687, 28] width 15 height 15
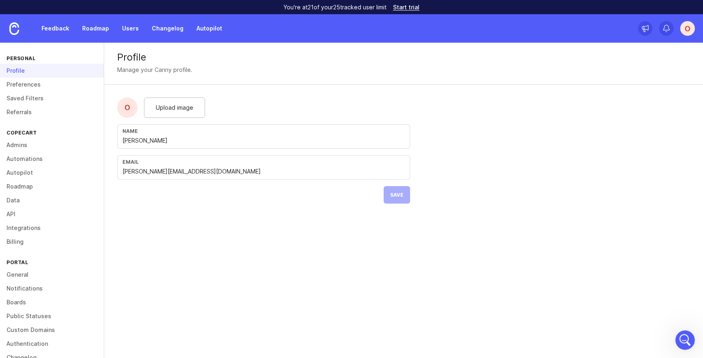
click at [26, 300] on link "Boards" at bounding box center [52, 303] width 104 height 14
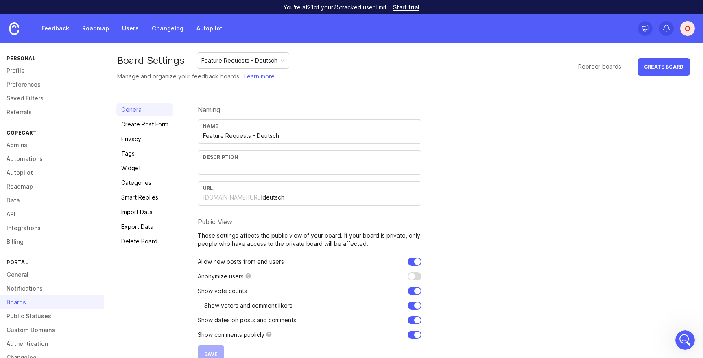
click at [143, 141] on link "Privacy" at bounding box center [144, 139] width 57 height 13
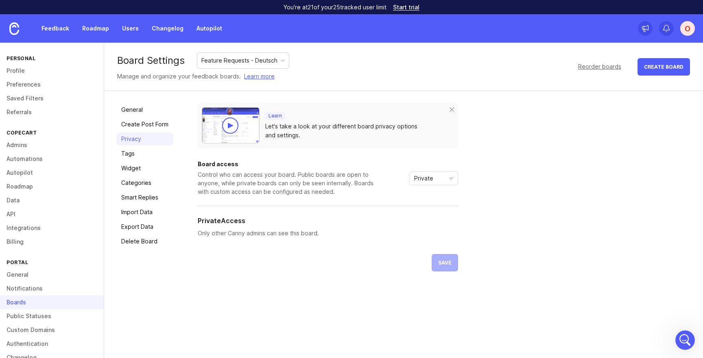
click at [420, 172] on div "Private" at bounding box center [433, 179] width 49 height 14
click at [430, 220] on span "Custom" at bounding box center [424, 221] width 20 height 9
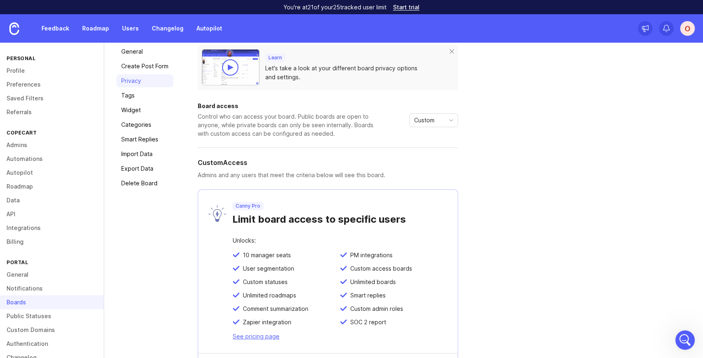
scroll to position [55, 0]
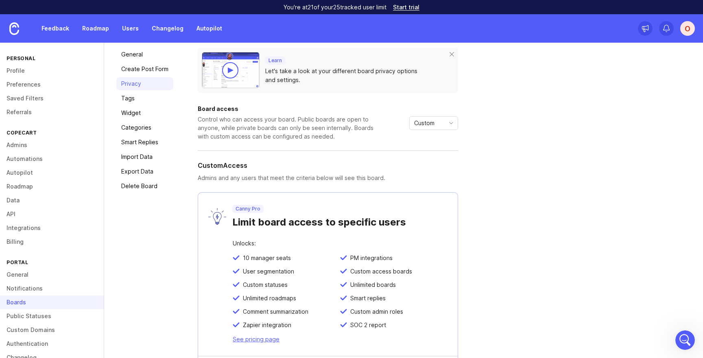
click at [449, 128] on div "Custom" at bounding box center [433, 123] width 49 height 14
click at [429, 150] on span "Public" at bounding box center [422, 152] width 16 height 9
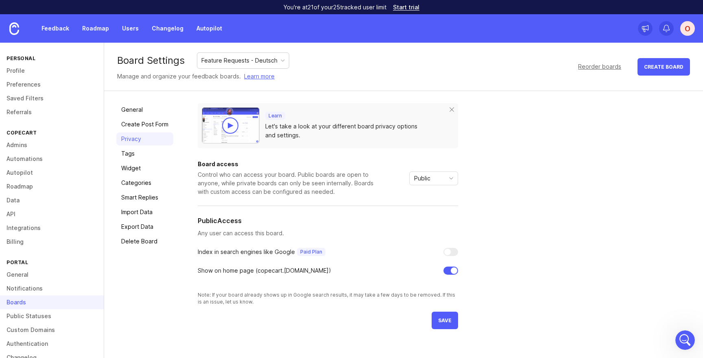
scroll to position [0, 0]
click at [450, 270] on div at bounding box center [453, 271] width 7 height 7
click at [445, 320] on span "save" at bounding box center [444, 321] width 13 height 6
click at [442, 335] on span "save" at bounding box center [444, 334] width 13 height 6
click at [452, 274] on div at bounding box center [450, 271] width 15 height 8
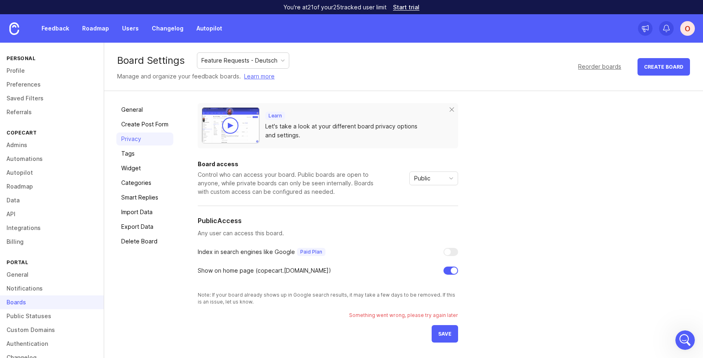
click at [443, 337] on button "save" at bounding box center [444, 333] width 26 height 17
click at [444, 332] on span "save" at bounding box center [444, 334] width 13 height 6
click at [522, 174] on div "Learn Let's take a look at your different board privacy options and settings. B…" at bounding box center [444, 222] width 493 height 239
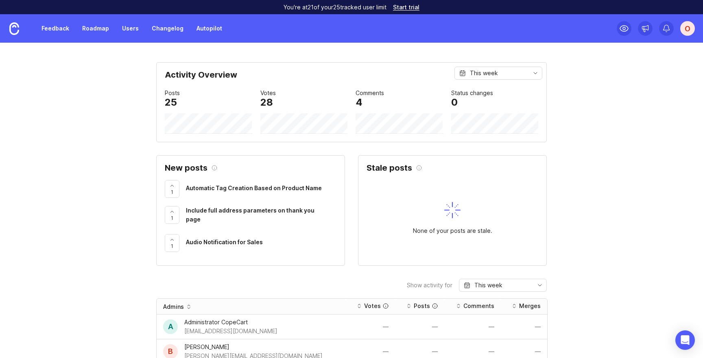
click at [684, 30] on div "O" at bounding box center [687, 28] width 15 height 15
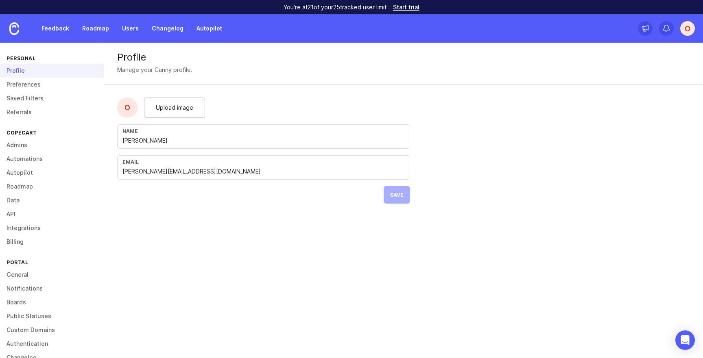
click at [25, 301] on link "Boards" at bounding box center [52, 303] width 104 height 14
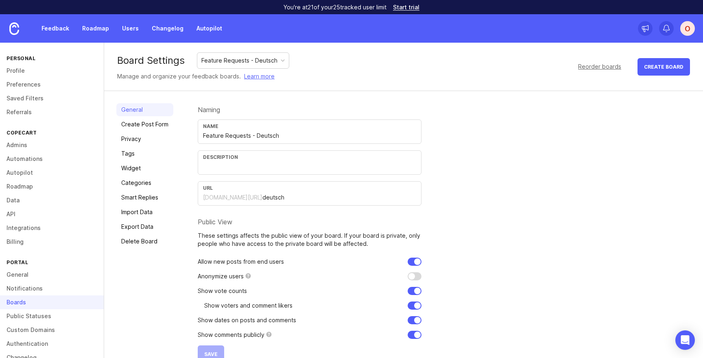
click at [136, 144] on link "Privacy" at bounding box center [144, 139] width 57 height 13
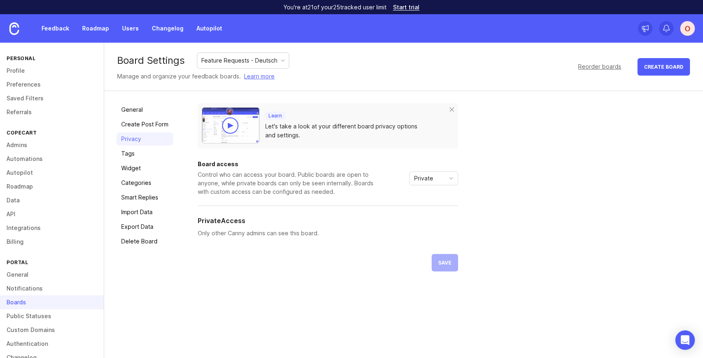
click at [429, 176] on span "Private" at bounding box center [423, 178] width 19 height 9
click at [426, 210] on span "Public" at bounding box center [422, 207] width 16 height 9
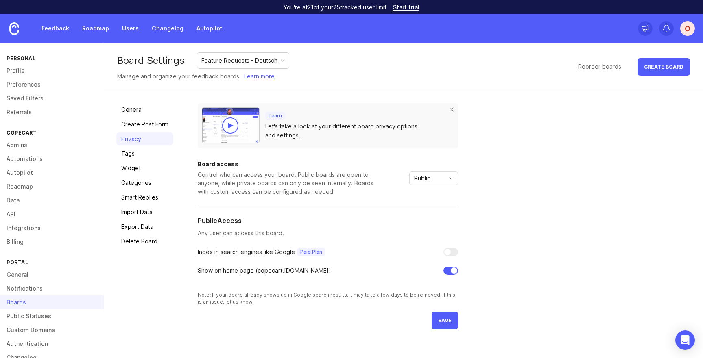
click at [448, 272] on div at bounding box center [450, 271] width 15 height 8
click at [446, 321] on span "save" at bounding box center [444, 321] width 13 height 6
